Goal: Task Accomplishment & Management: Use online tool/utility

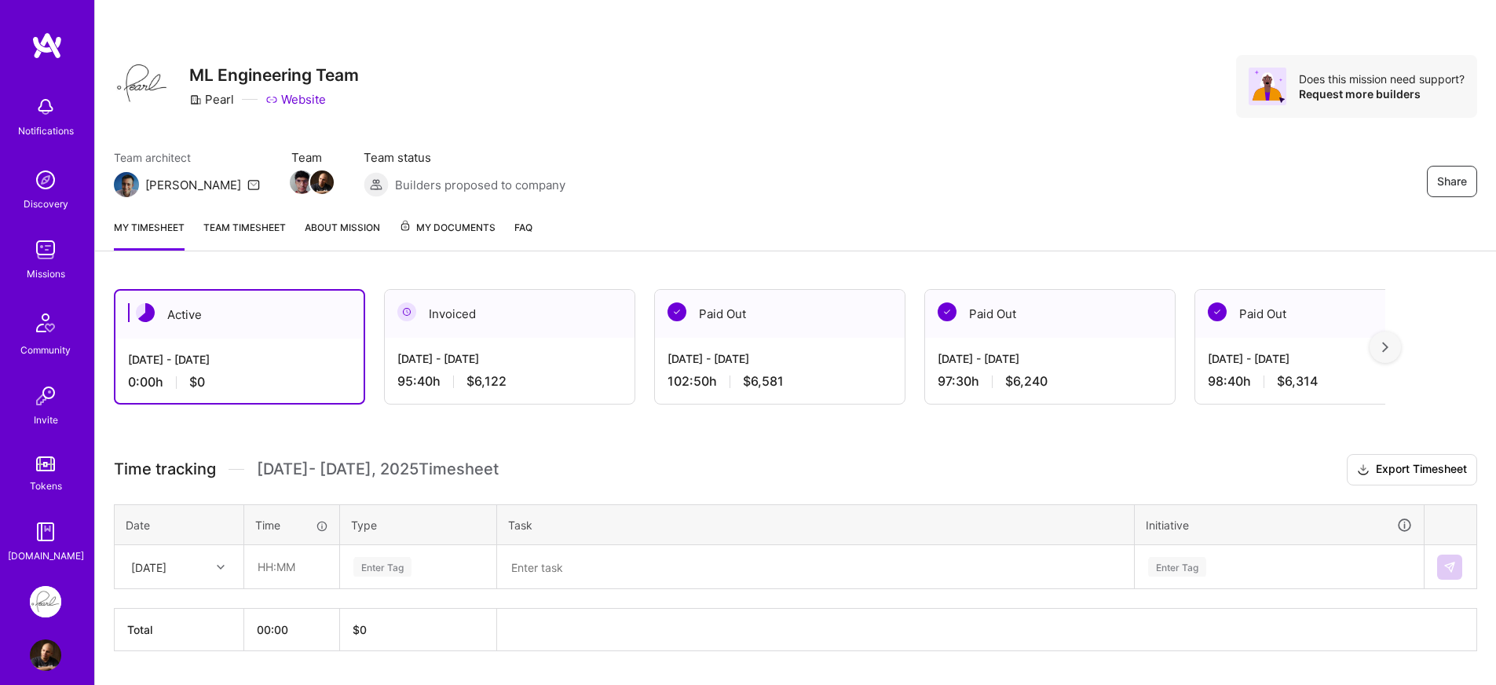
click at [316, 268] on div "Share ML Engineering Team Pearl Website Does this mission need support? Request…" at bounding box center [795, 364] width 1402 height 728
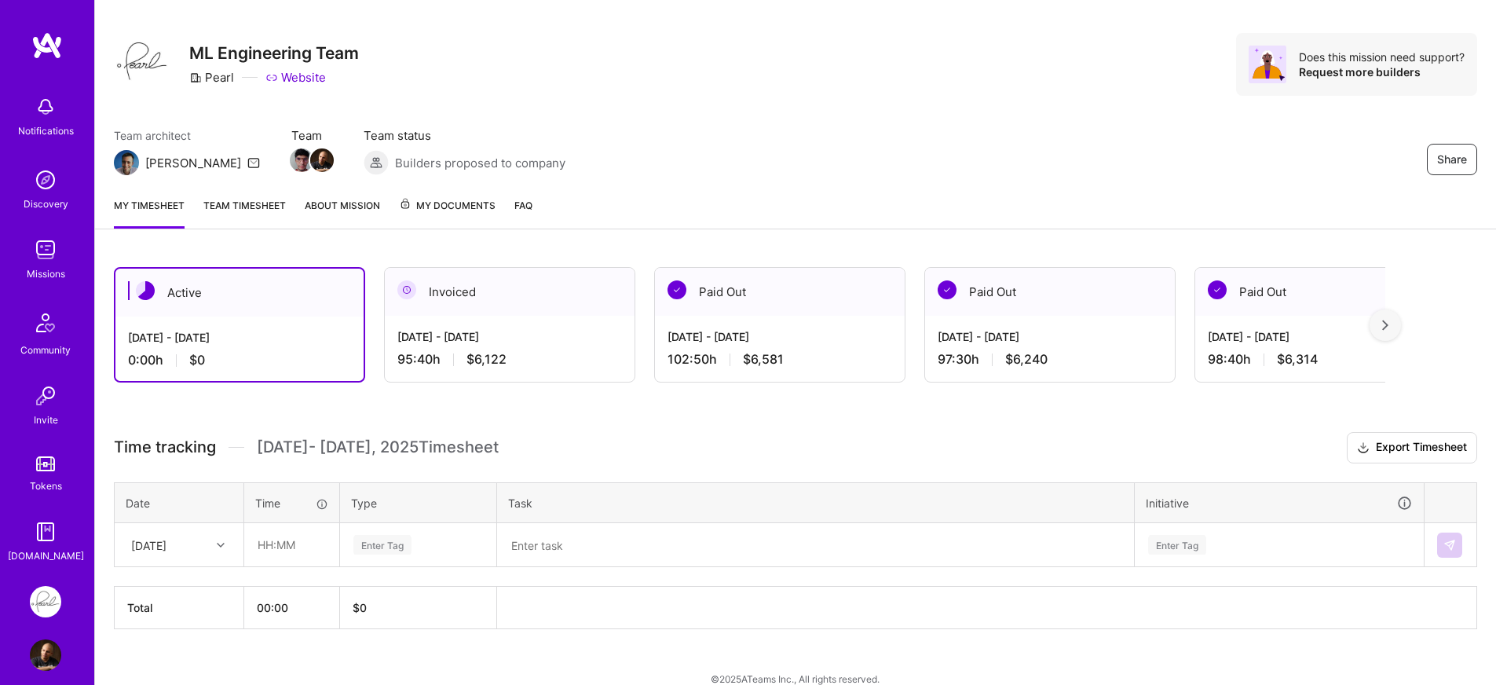
scroll to position [43, 0]
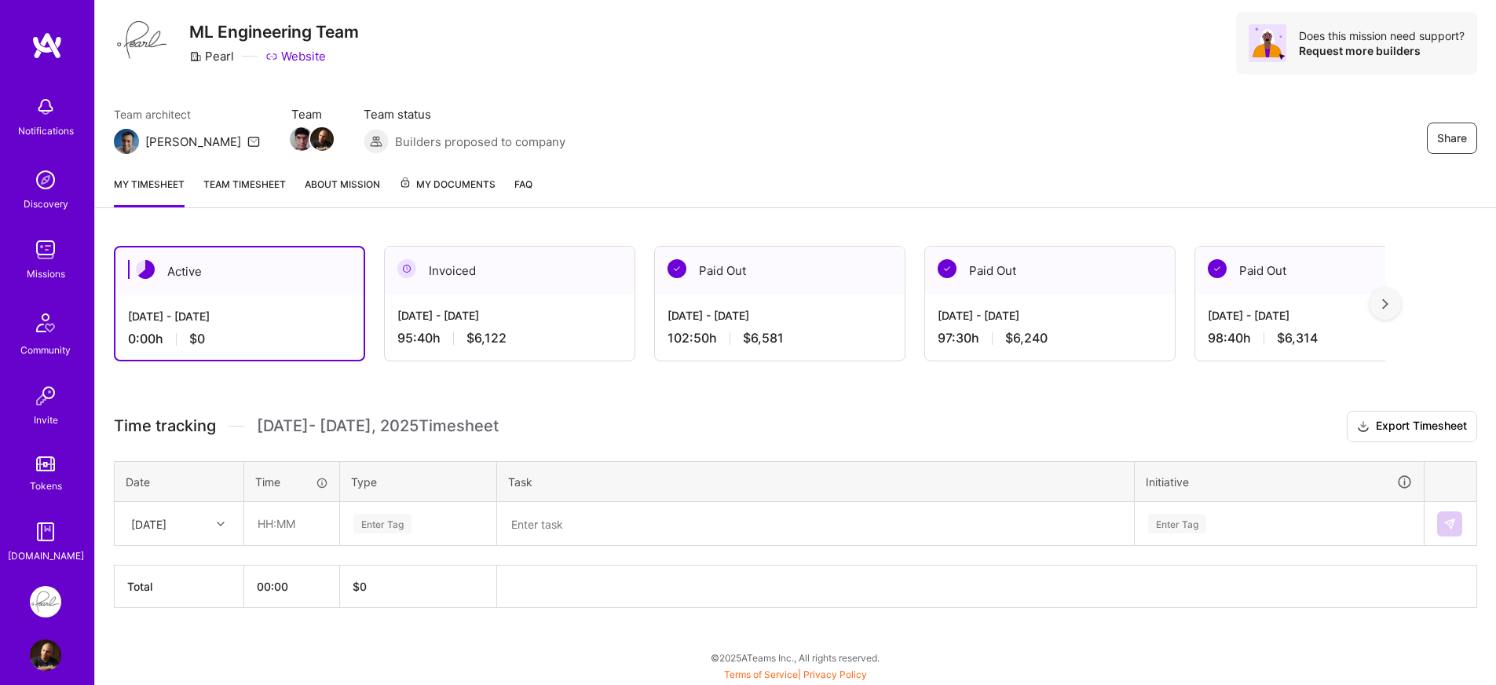
click at [209, 520] on div "Sat, Aug 16" at bounding box center [166, 523] width 87 height 26
click at [181, 599] on div "Mon, Aug 18" at bounding box center [178, 597] width 127 height 29
drag, startPoint x: 321, startPoint y: 445, endPoint x: 294, endPoint y: 507, distance: 67.9
click at [321, 445] on div "Time tracking Aug 16 - Aug 31 , 2025 Timesheet Export Timesheet Date Time Type …" at bounding box center [795, 509] width 1363 height 197
click at [287, 527] on input "text" at bounding box center [291, 524] width 93 height 42
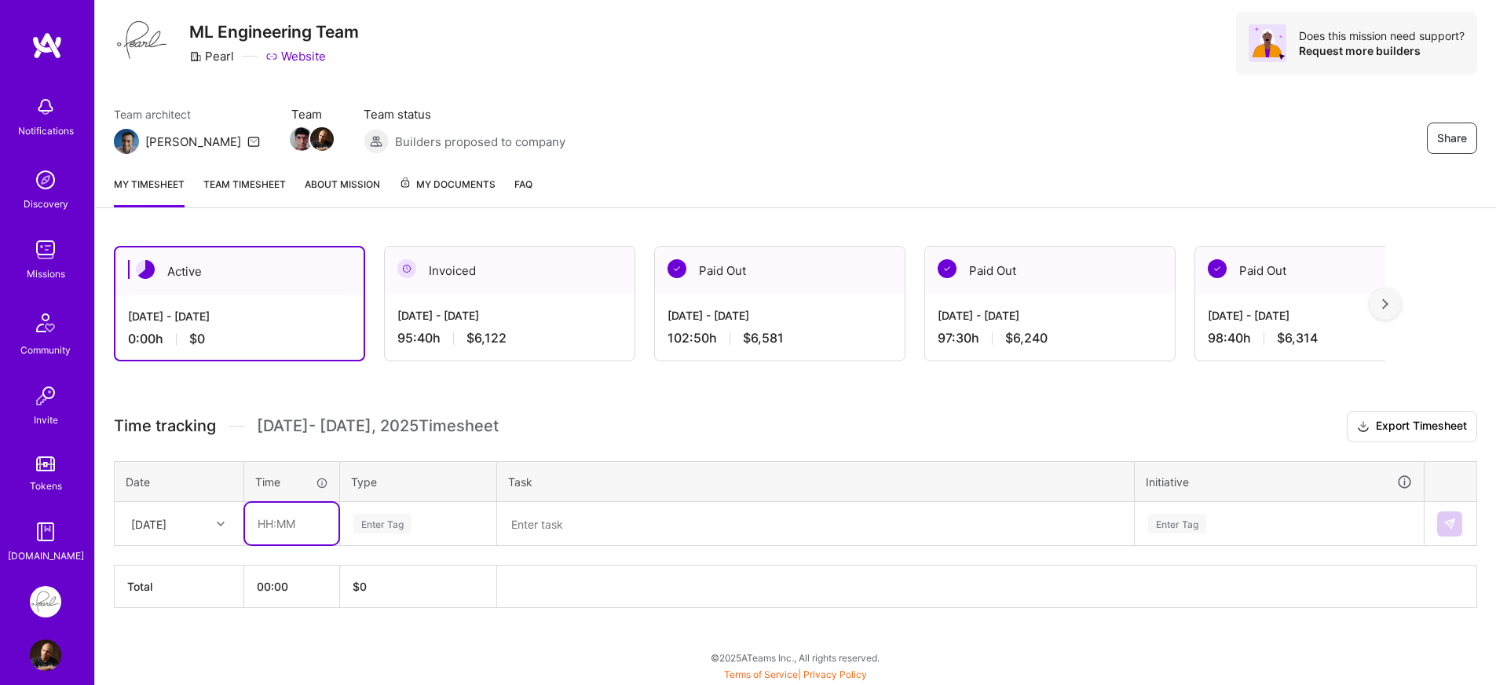
type input "08:00"
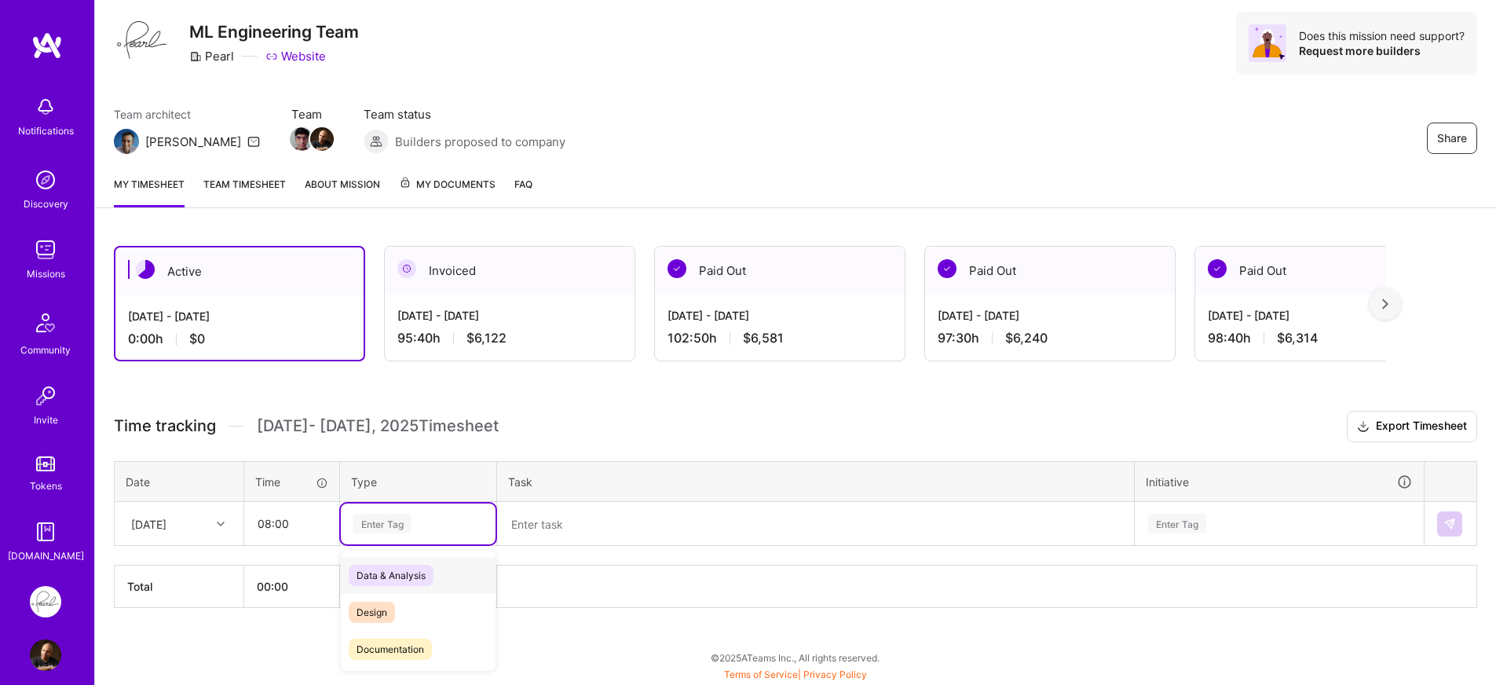
click at [432, 512] on div "Enter Tag" at bounding box center [418, 523] width 155 height 41
click at [430, 569] on div "Engineering" at bounding box center [418, 563] width 155 height 37
click at [615, 513] on textarea at bounding box center [816, 523] width 634 height 41
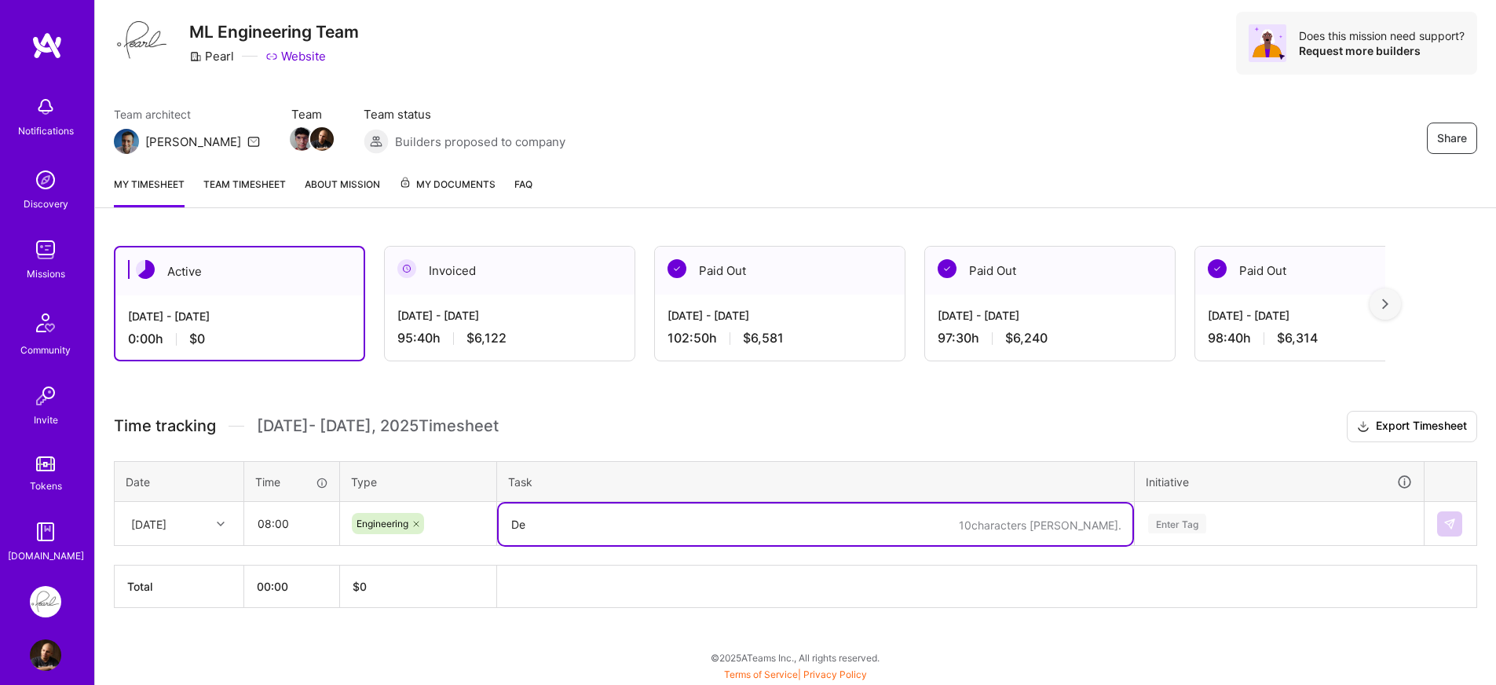
type textarea "D"
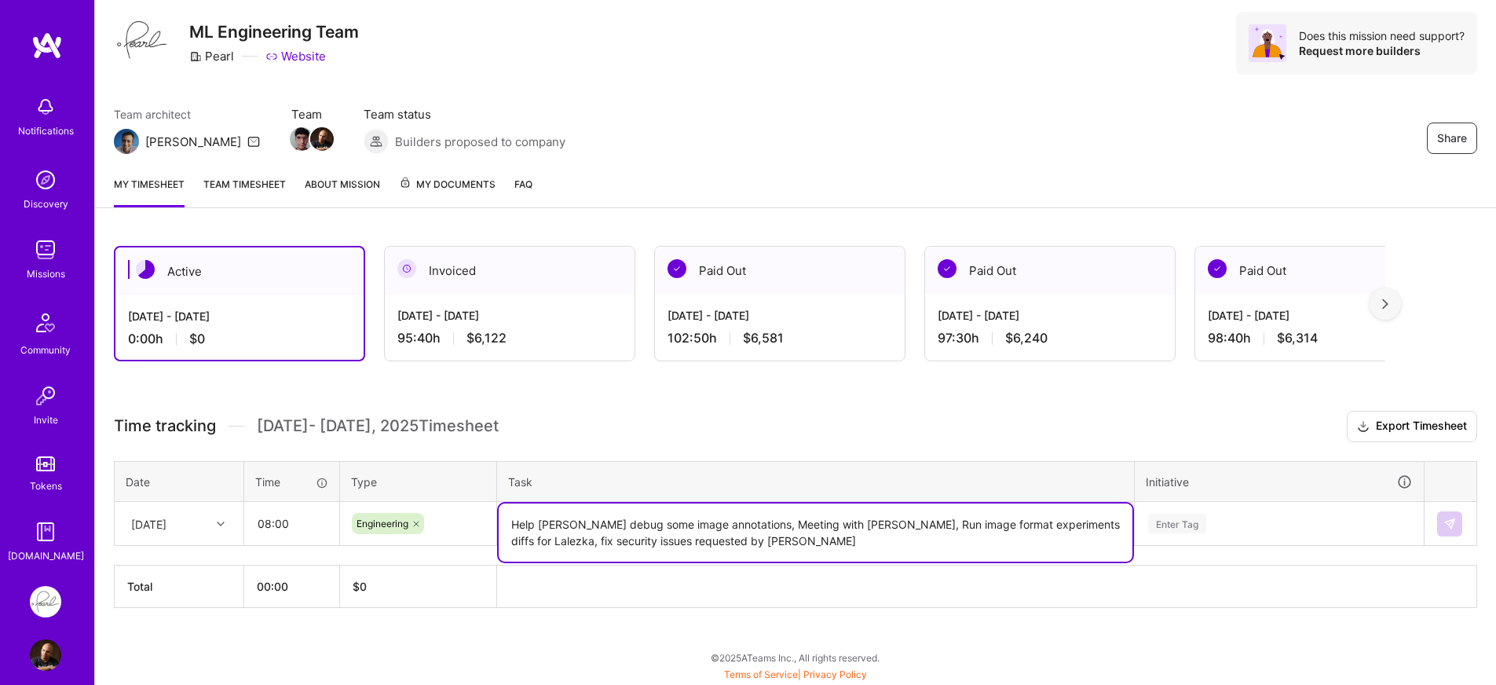
type textarea "Help Hippolyte debug some image annotations, Meeting with Abhilash, Run image f…"
click at [1260, 521] on div "Enter Tag" at bounding box center [1279, 523] width 287 height 41
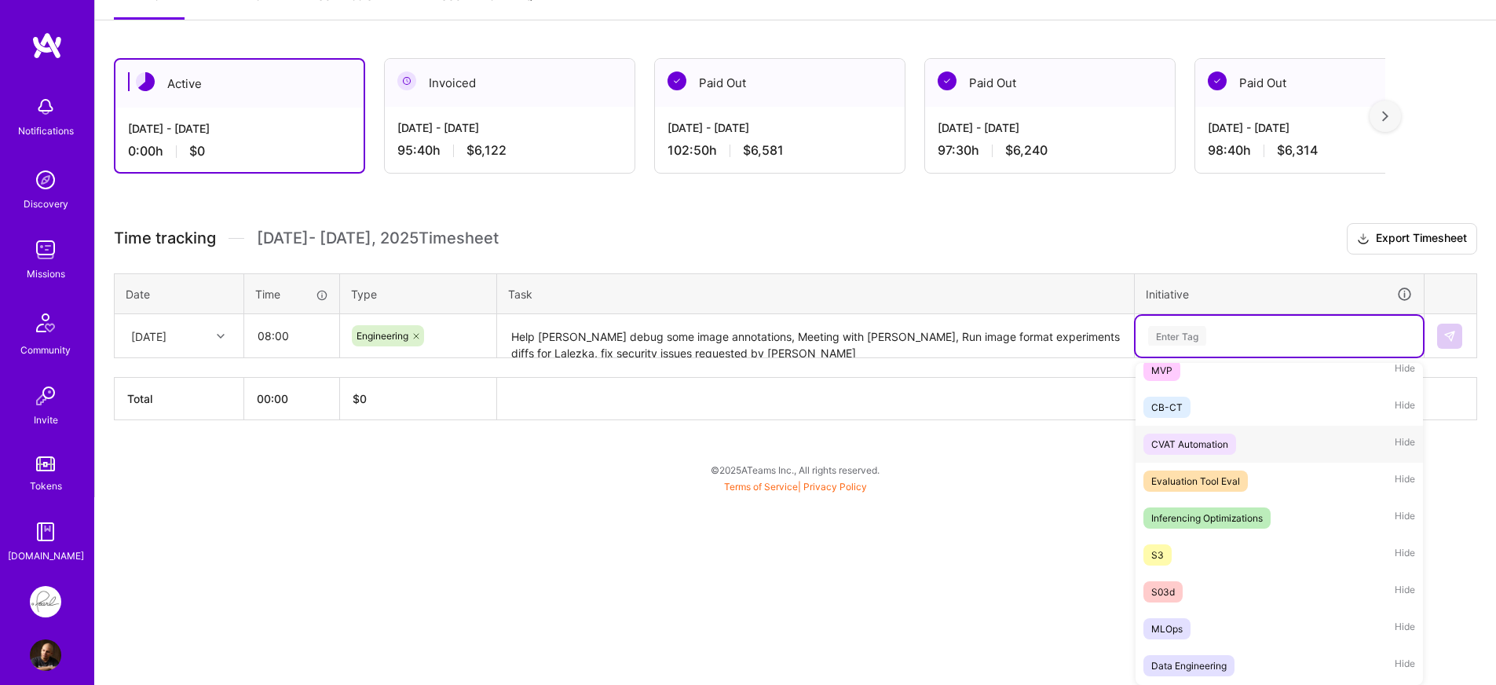
scroll to position [141, 0]
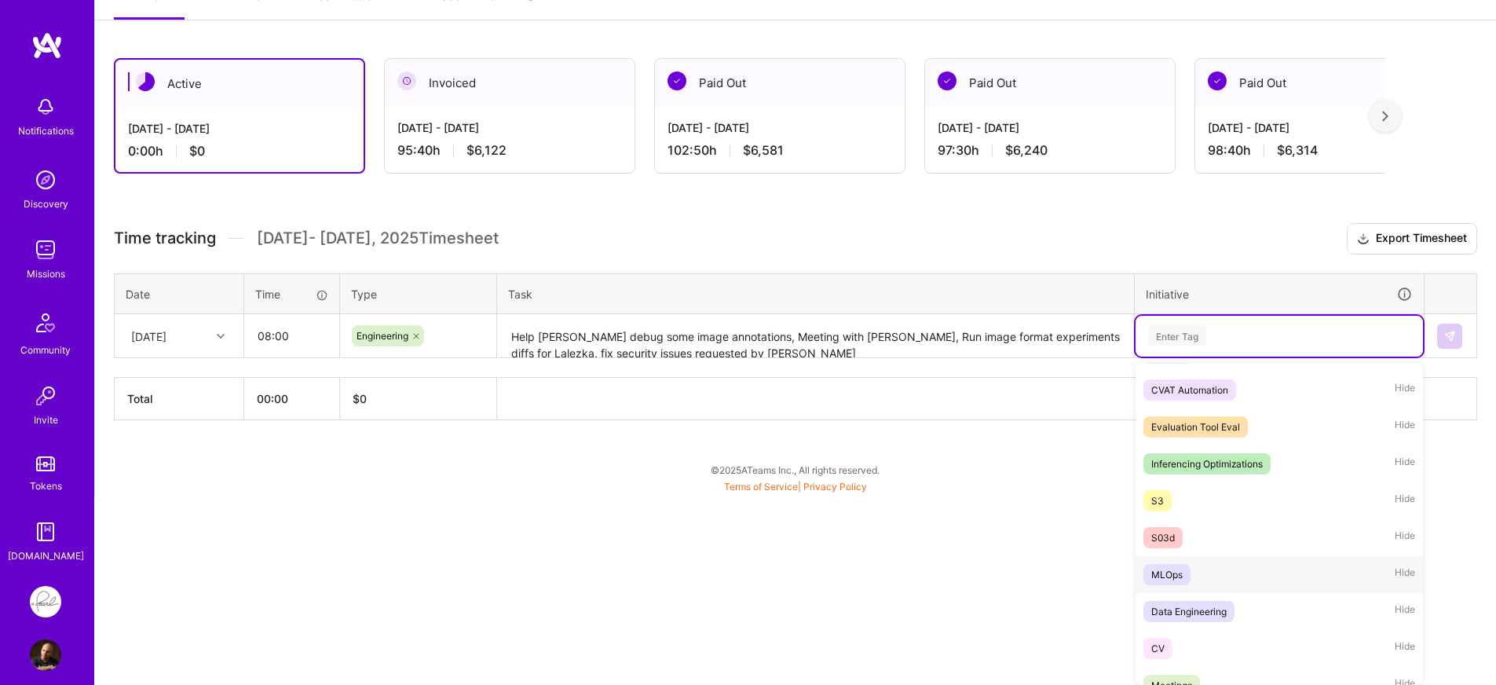
click at [1196, 578] on div "MLOps Hide" at bounding box center [1279, 574] width 287 height 37
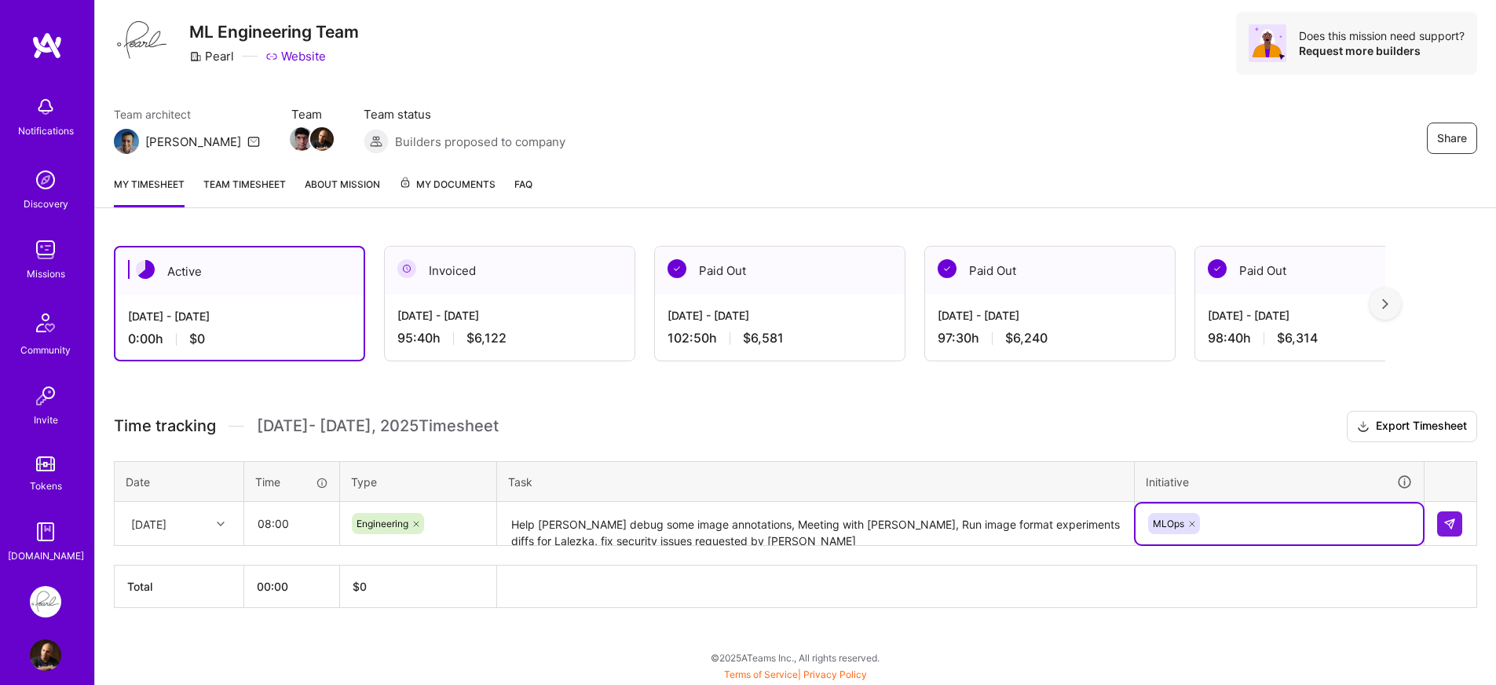
click at [1243, 525] on div "option MLOps, selected. Select is focused ,type to refine list, press Down to o…" at bounding box center [1279, 523] width 287 height 41
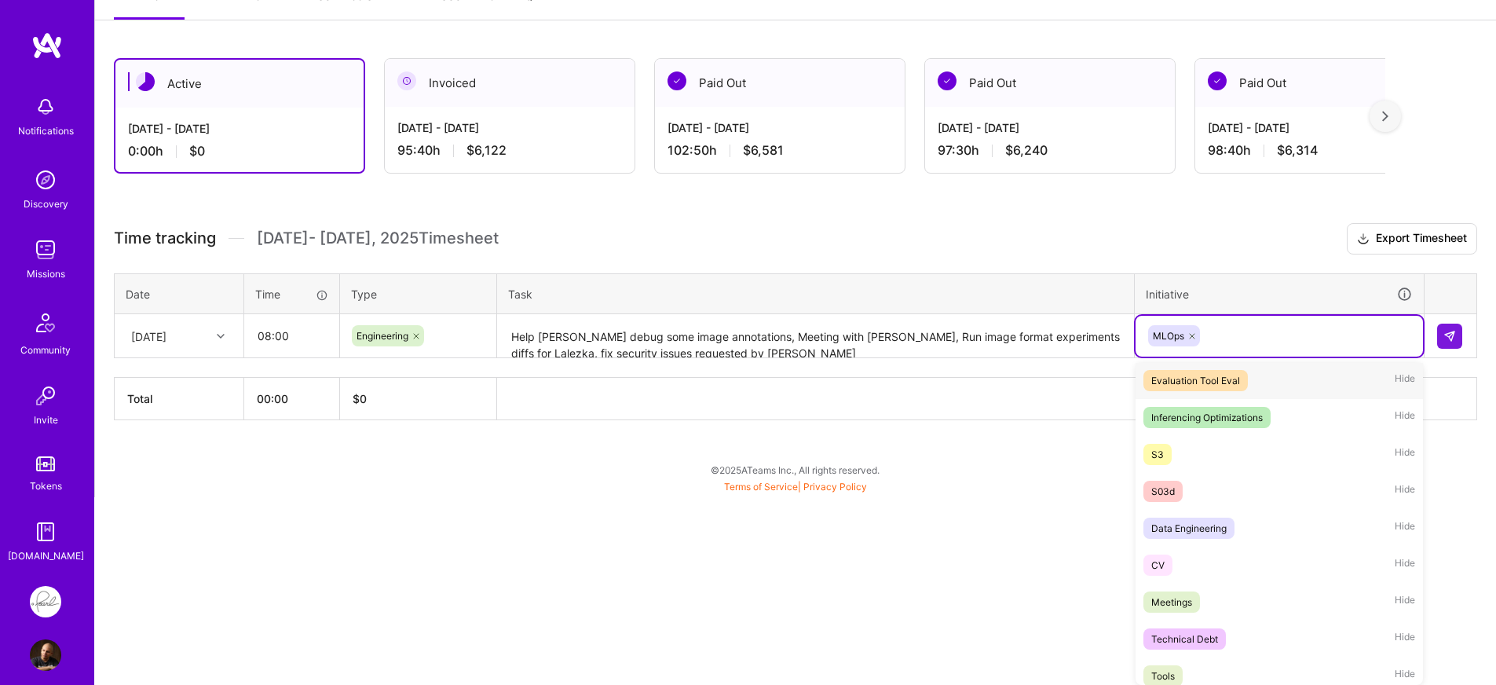
scroll to position [283, 0]
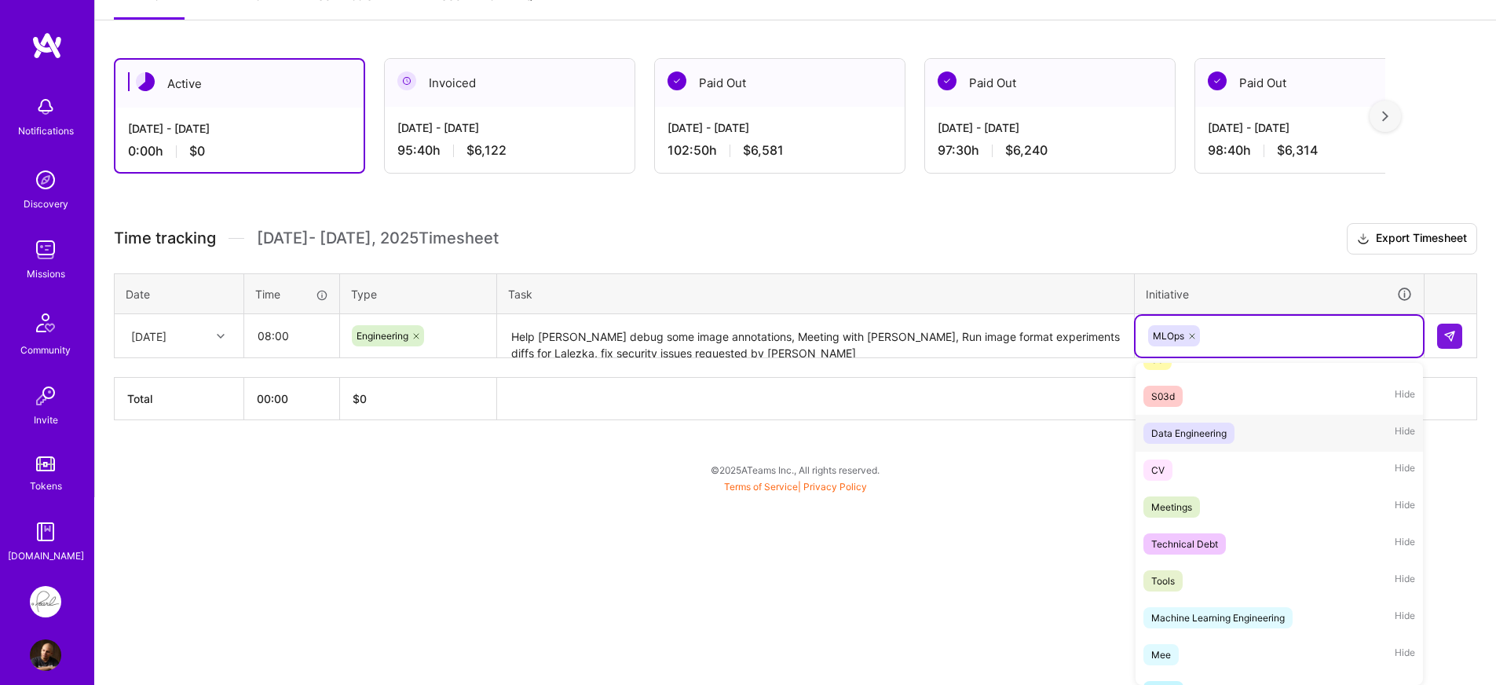
click at [1224, 440] on div "Data Engineering" at bounding box center [1188, 433] width 75 height 16
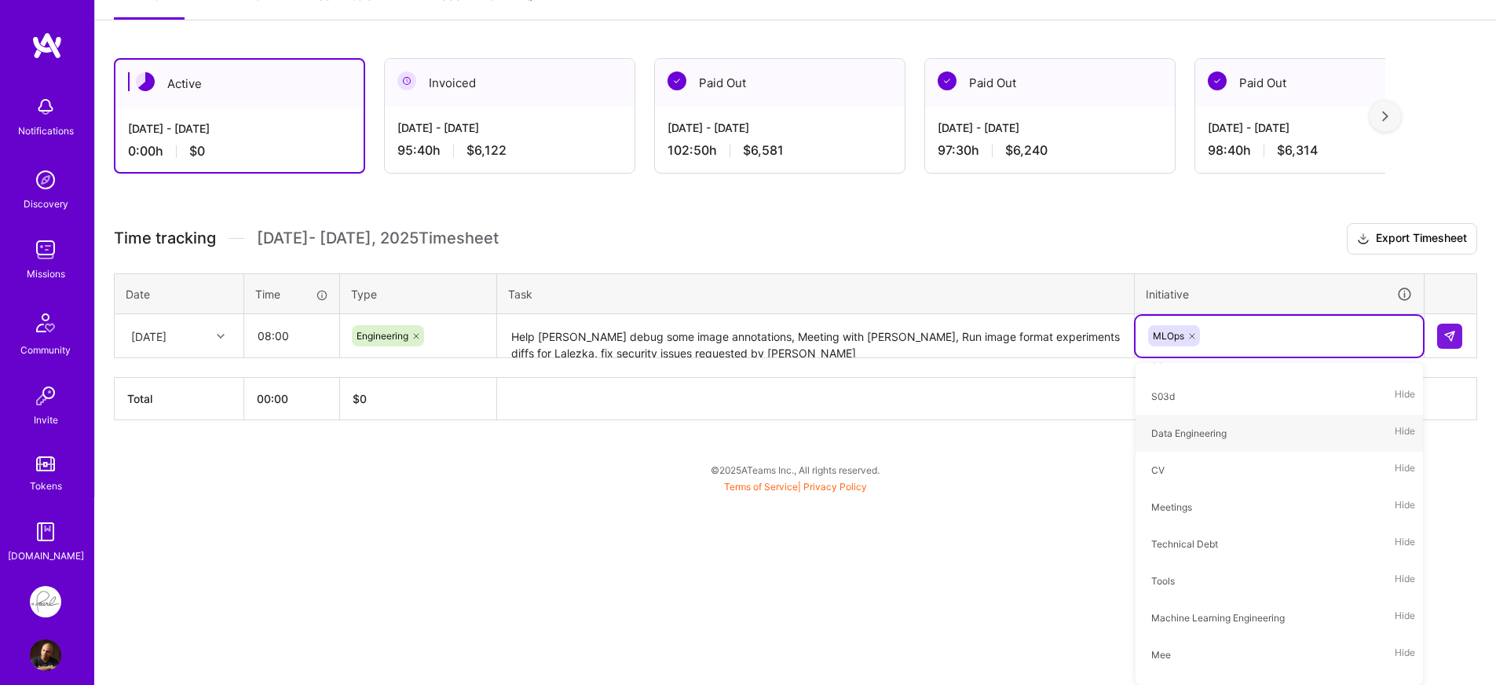
scroll to position [43, 0]
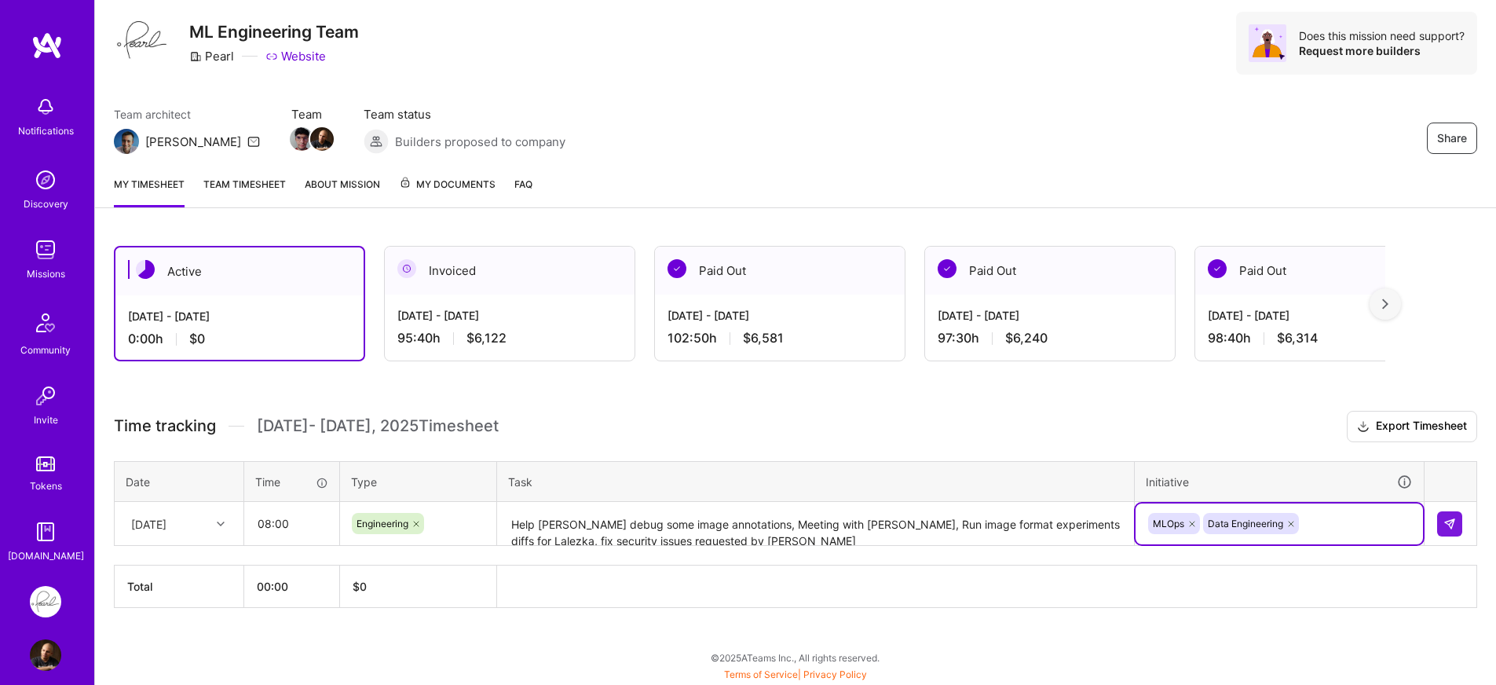
click at [1004, 510] on textarea "Help Hippolyte debug some image annotations, Meeting with Abhilash, Run image f…" at bounding box center [816, 524] width 634 height 42
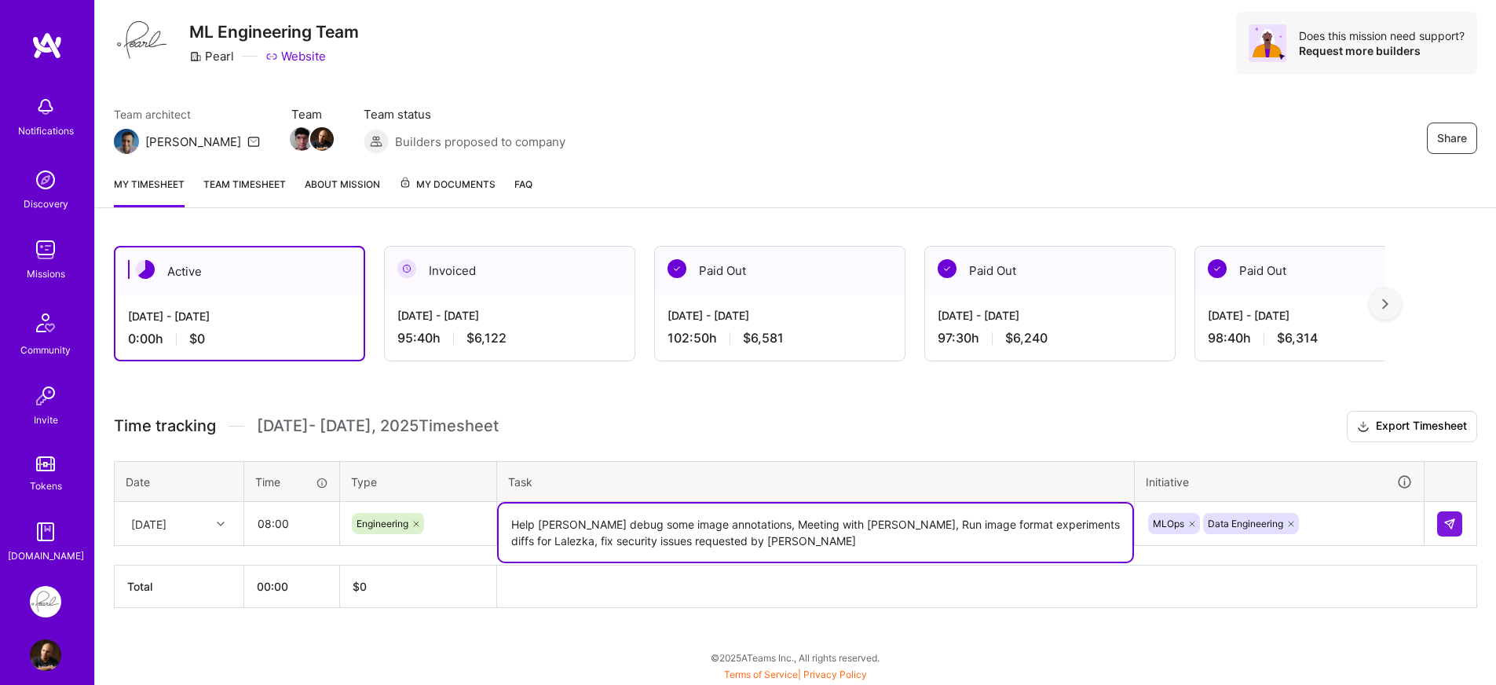
drag, startPoint x: 854, startPoint y: 427, endPoint x: 964, endPoint y: 428, distance: 110.0
click at [858, 425] on h3 "Time tracking Aug 16 - Aug 31 , 2025 Timesheet Export Timesheet" at bounding box center [795, 426] width 1363 height 31
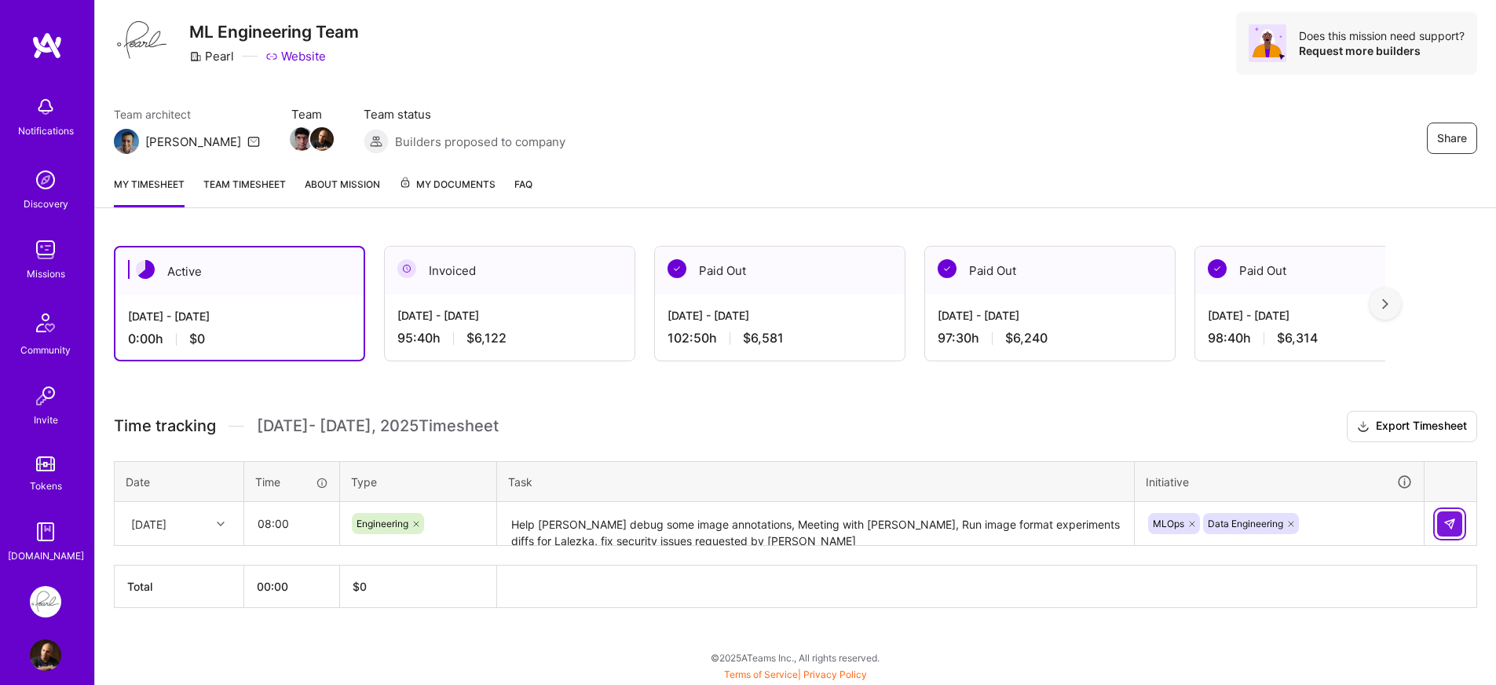
click at [1444, 525] on img at bounding box center [1450, 524] width 13 height 13
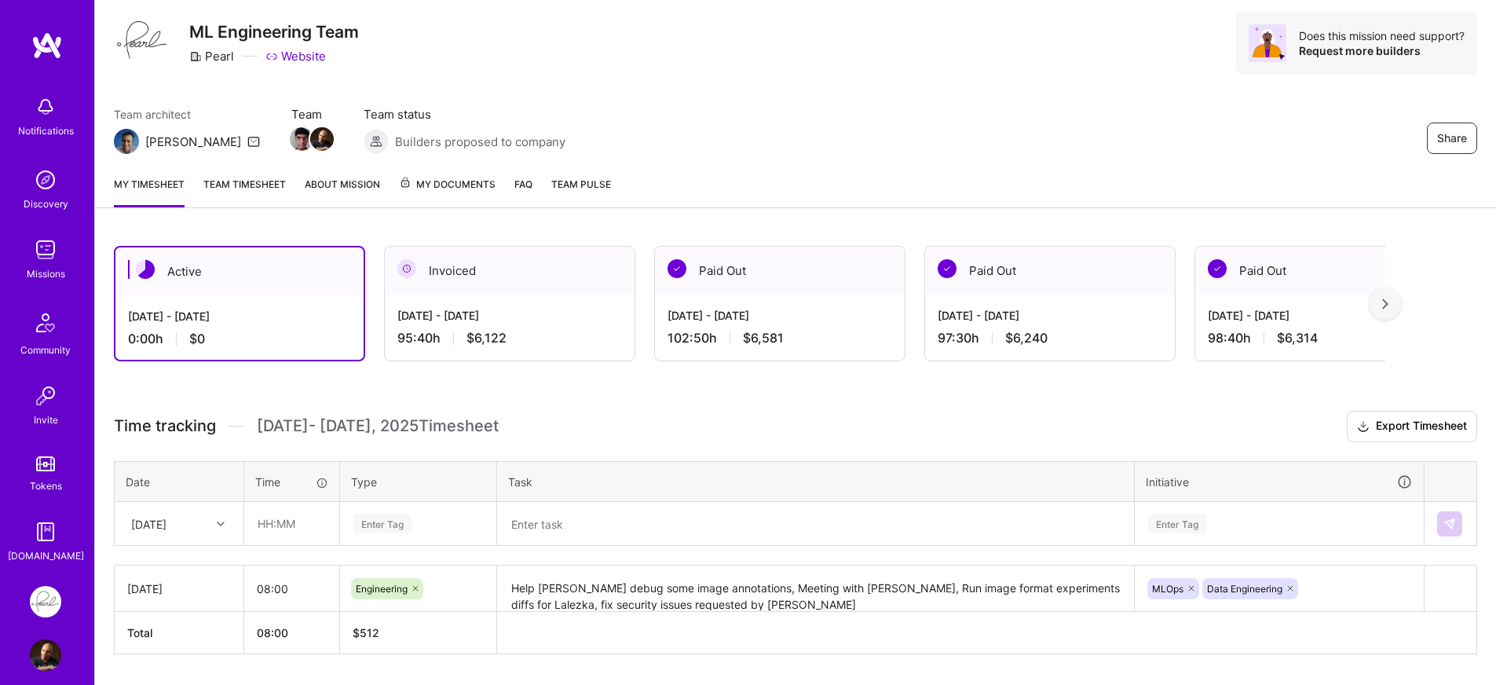
click at [746, 419] on h3 "Time tracking Aug 16 - Aug 31 , 2025 Timesheet Export Timesheet" at bounding box center [795, 426] width 1363 height 31
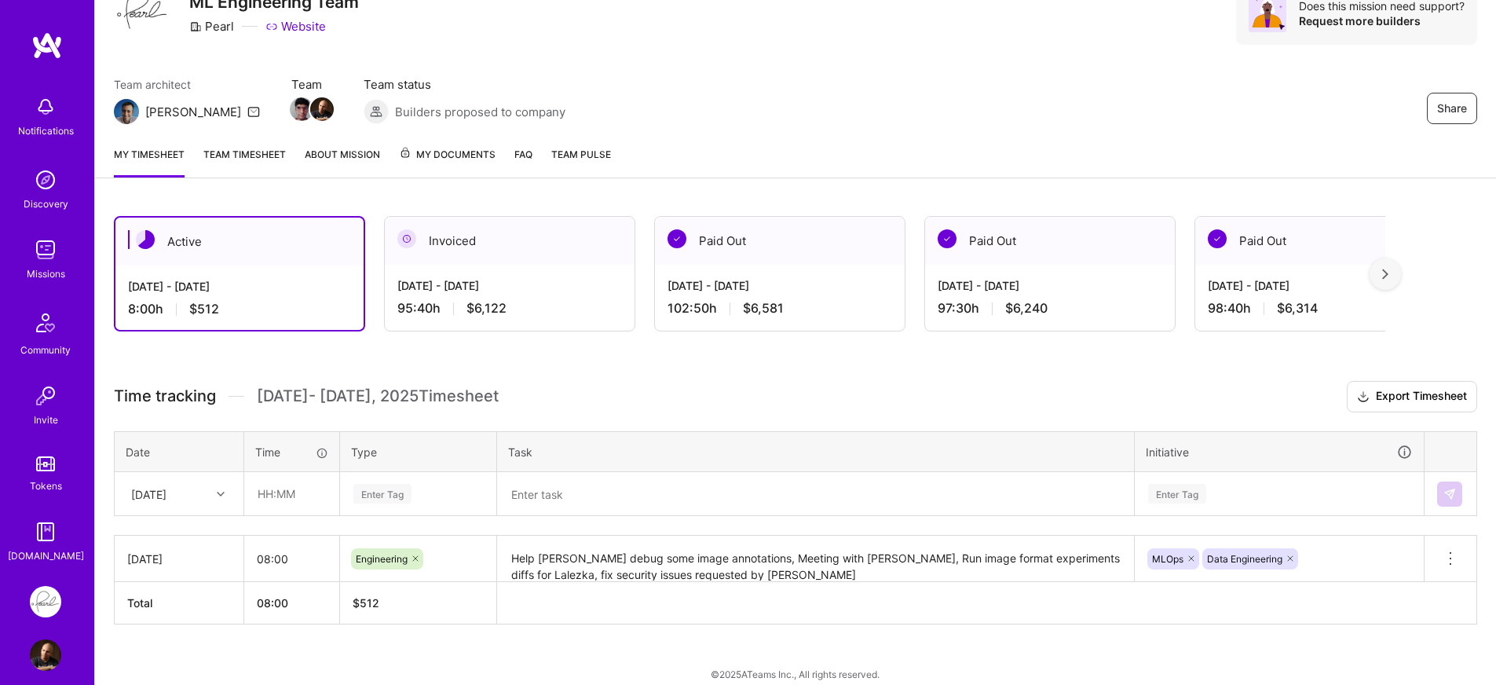
scroll to position [90, 0]
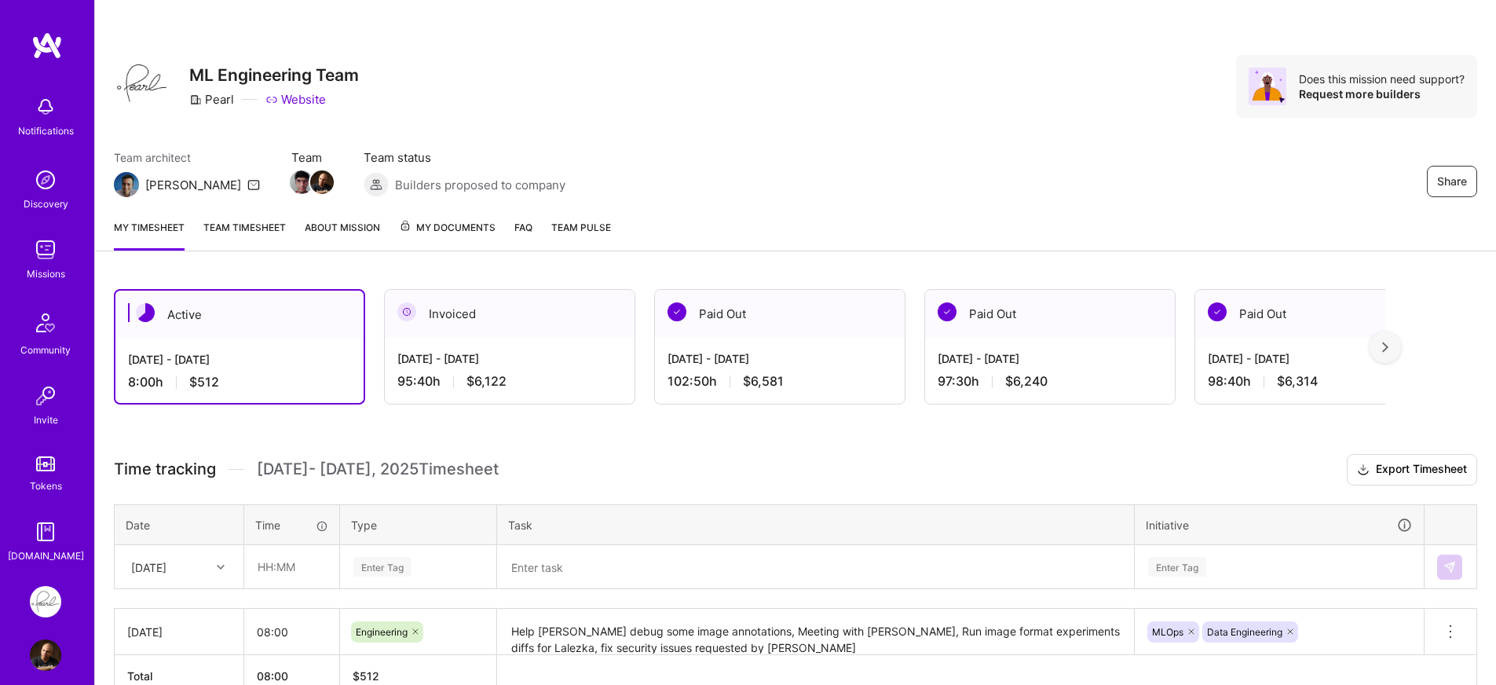
click at [717, 485] on div "Time tracking Aug 16 - Aug 31 , 2025 Timesheet Export Timesheet Date Time Type …" at bounding box center [795, 575] width 1363 height 243
click at [619, 476] on h3 "Time tracking Aug 16 - Aug 31 , 2025 Timesheet Export Timesheet" at bounding box center [795, 469] width 1363 height 31
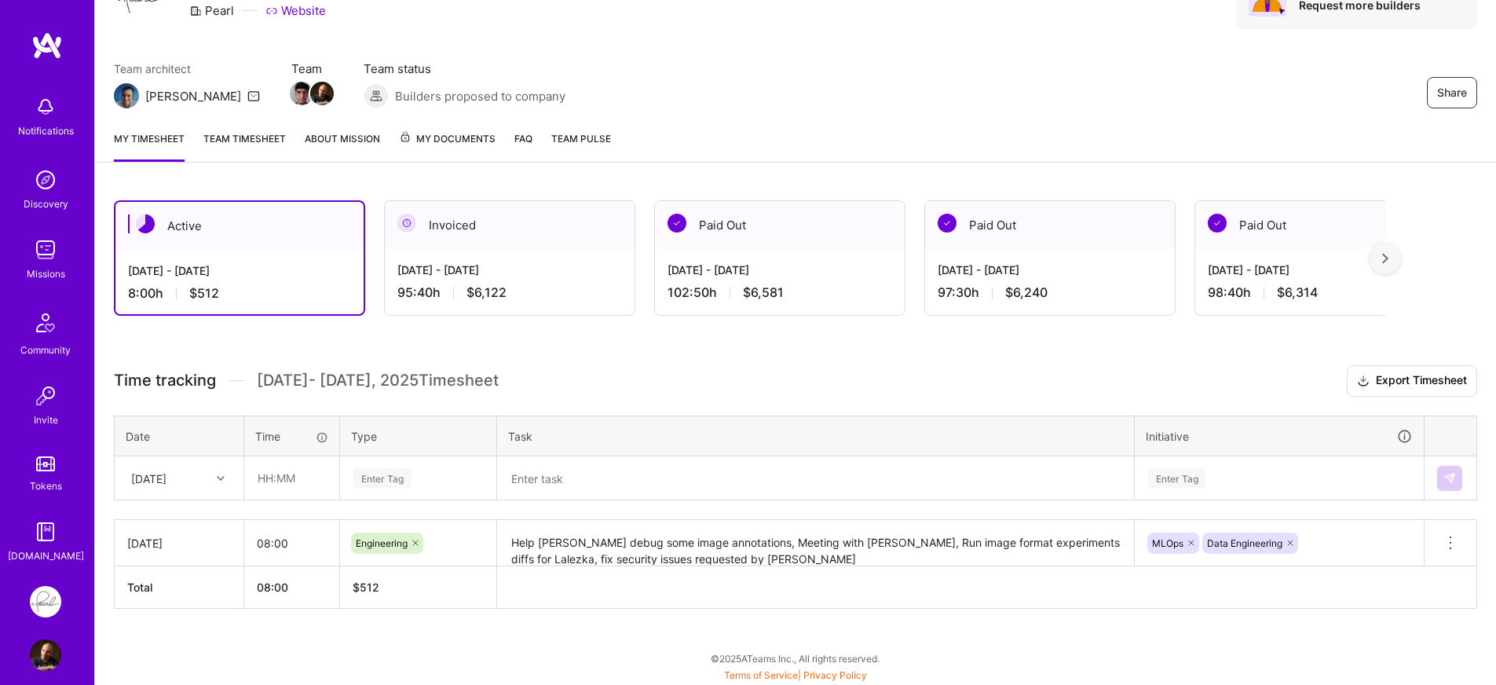
scroll to position [90, 0]
click at [781, 376] on h3 "Time tracking Aug 16 - Aug 31 , 2025 Timesheet Export Timesheet" at bounding box center [795, 379] width 1363 height 31
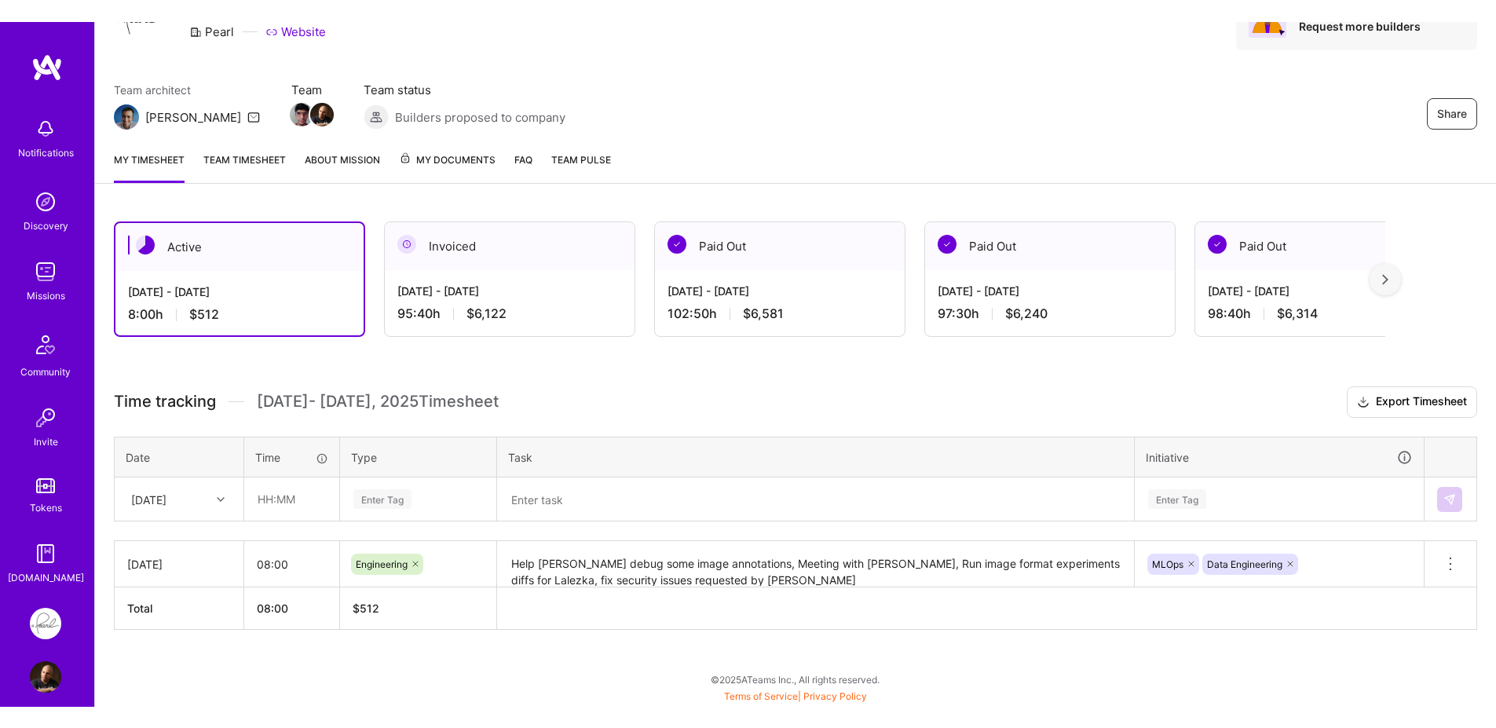
scroll to position [46, 0]
